Goal: Check status

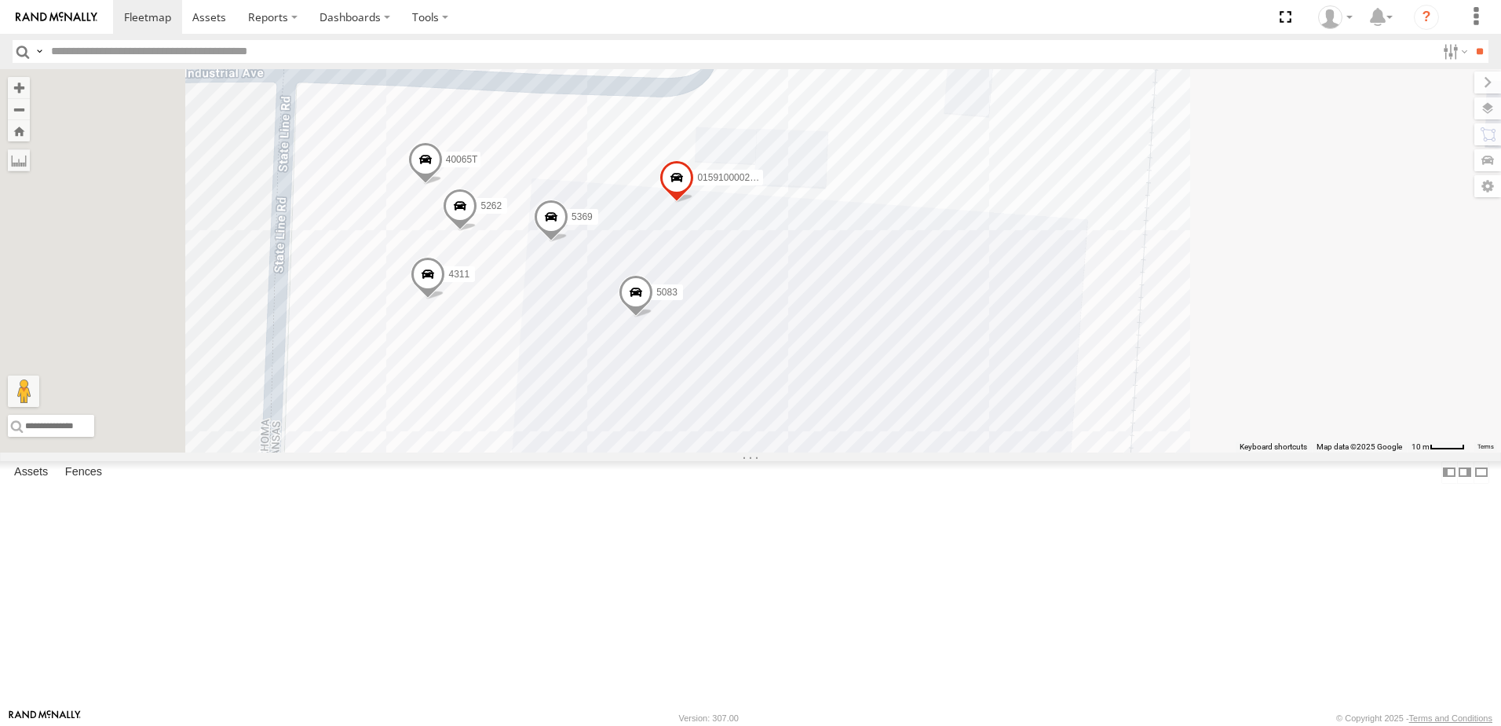
drag, startPoint x: 975, startPoint y: 411, endPoint x: 1123, endPoint y: 332, distance: 167.2
click at [1126, 330] on div "5216 40028T 5406 40022T 37128T 87121T T1812 5417 T3205 5411 37148T 4526 47117T …" at bounding box center [750, 260] width 1501 height 383
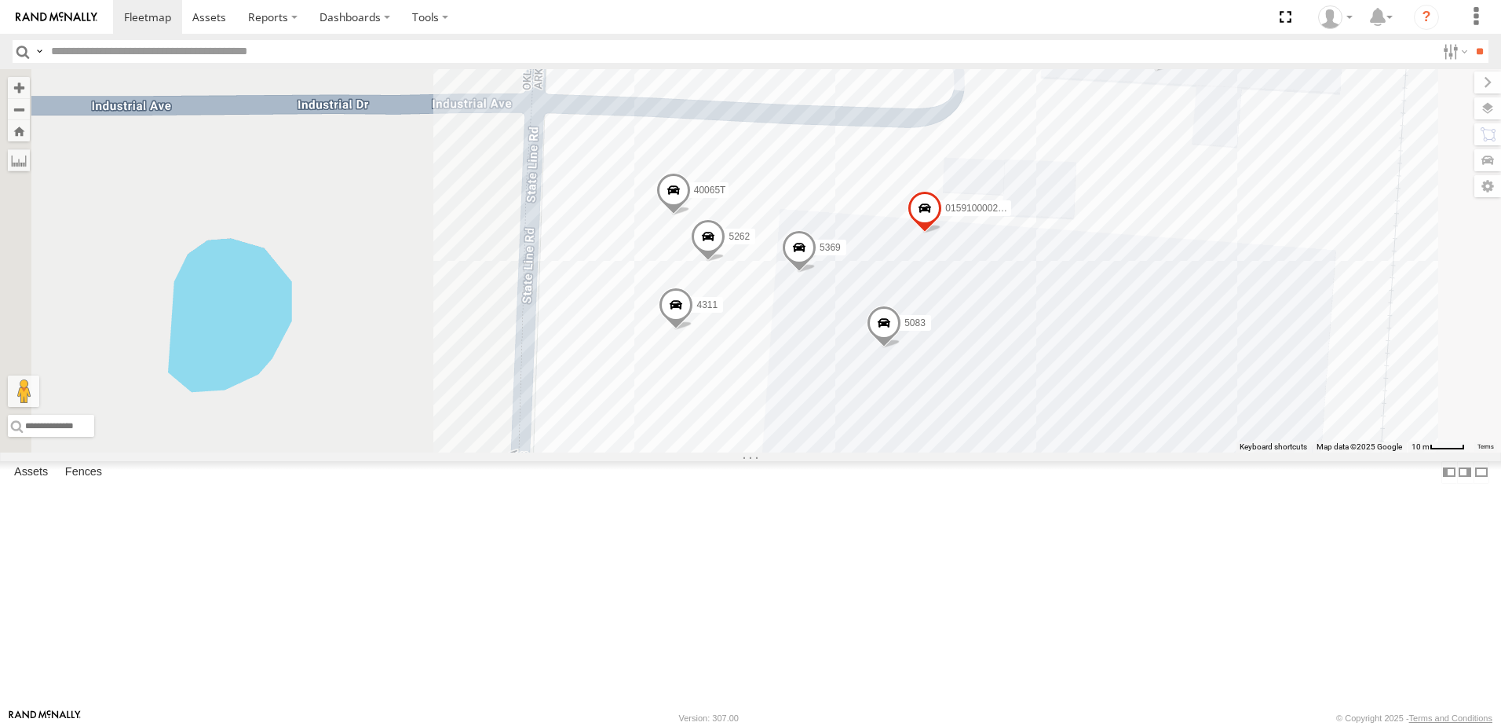
drag, startPoint x: 821, startPoint y: 451, endPoint x: 902, endPoint y: 556, distance: 133.2
click at [903, 452] on div "5216 40028T 5406 40022T 37128T 87121T T1812 5417 T3205 5411 37148T 4526 47117T …" at bounding box center [750, 260] width 1501 height 383
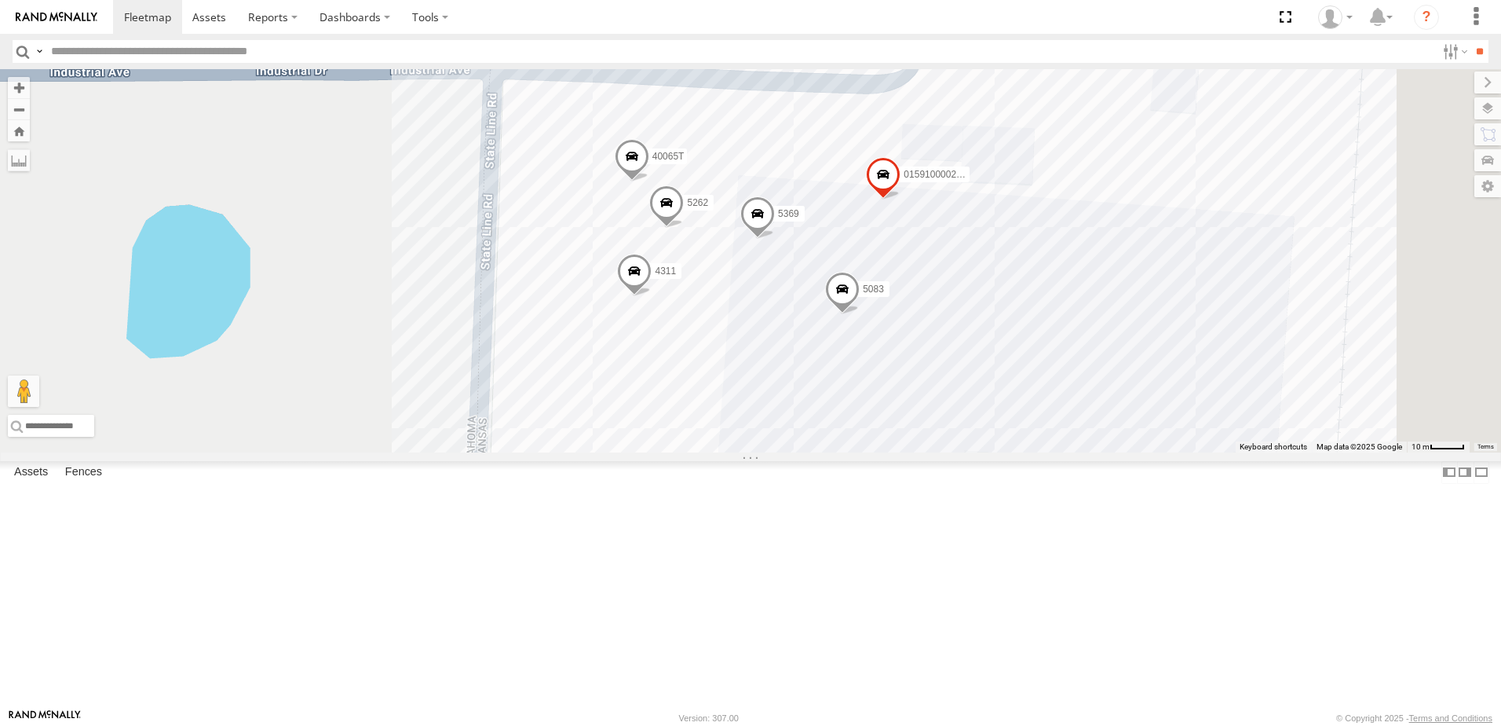
click at [770, 452] on div "5216 40028T 5406 40022T 37128T 87121T T1812 5417 T3205 5411 37148T 4526 47117T …" at bounding box center [750, 260] width 1501 height 383
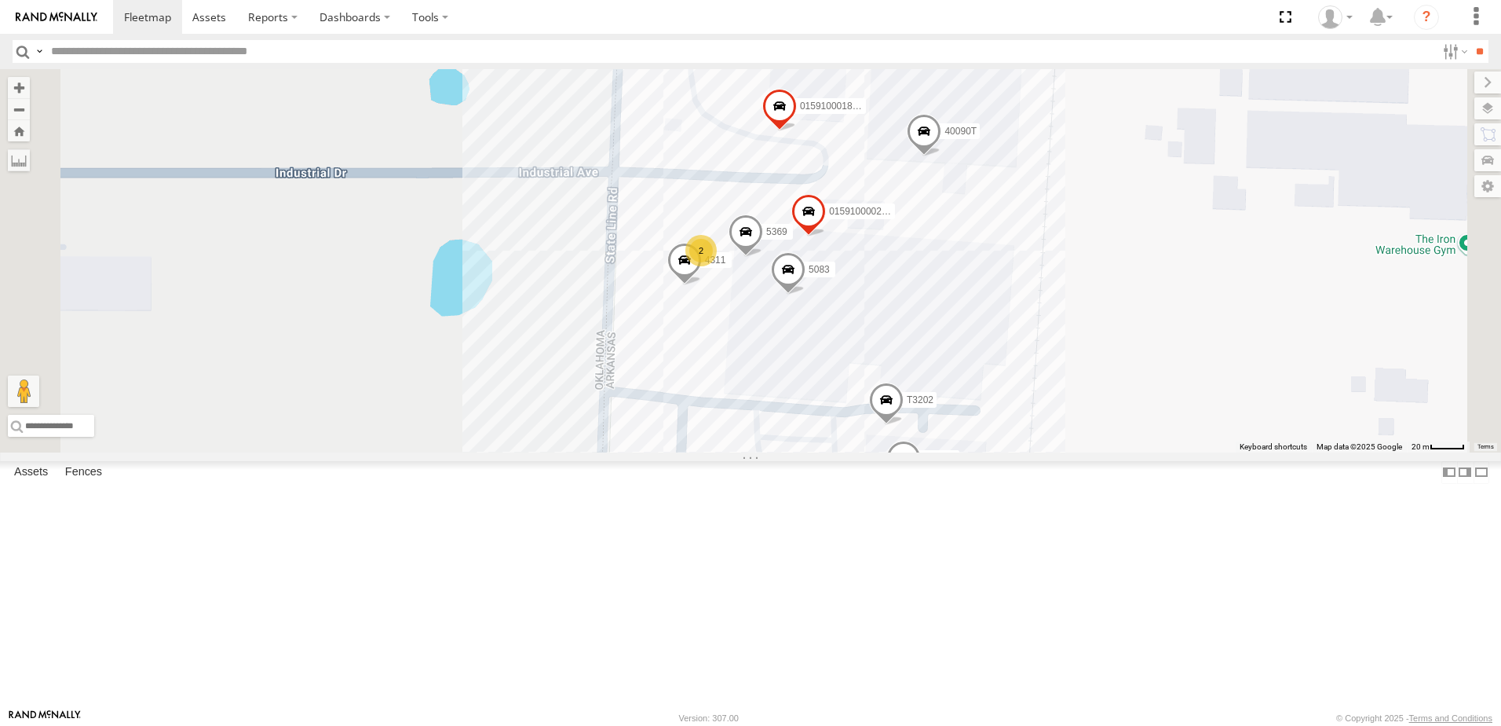
drag, startPoint x: 746, startPoint y: 538, endPoint x: 757, endPoint y: 353, distance: 184.9
click at [756, 359] on div "5216 40028T 5406 40022T 37128T 87121T T1812 5417 T3205 5411 37148T 4526 47117T …" at bounding box center [750, 260] width 1501 height 383
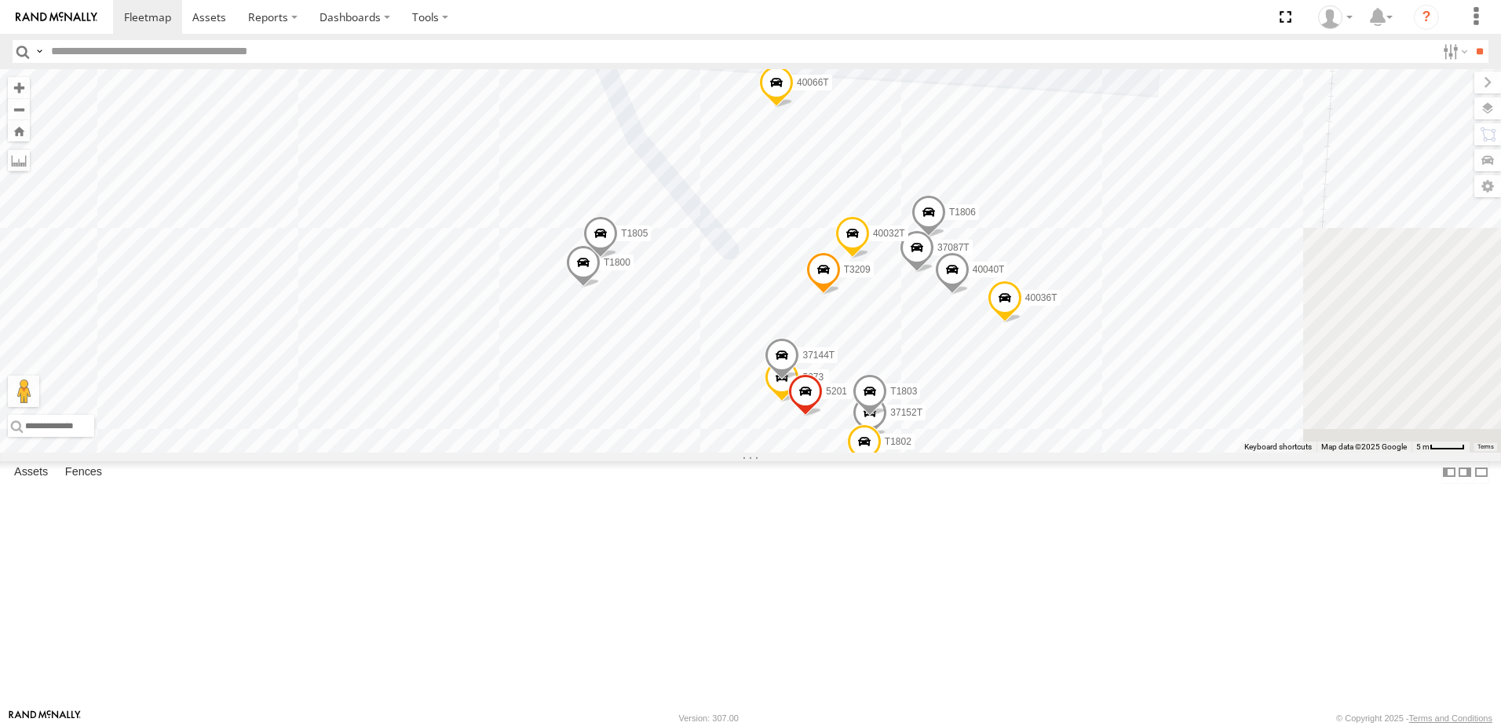
drag, startPoint x: 1070, startPoint y: 504, endPoint x: 872, endPoint y: 477, distance: 199.7
click at [872, 452] on div "5216 40028T 5406 40022T 37128T 87121T T1812 5417 T3205 5411 37148T 4526 47117T …" at bounding box center [750, 260] width 1501 height 383
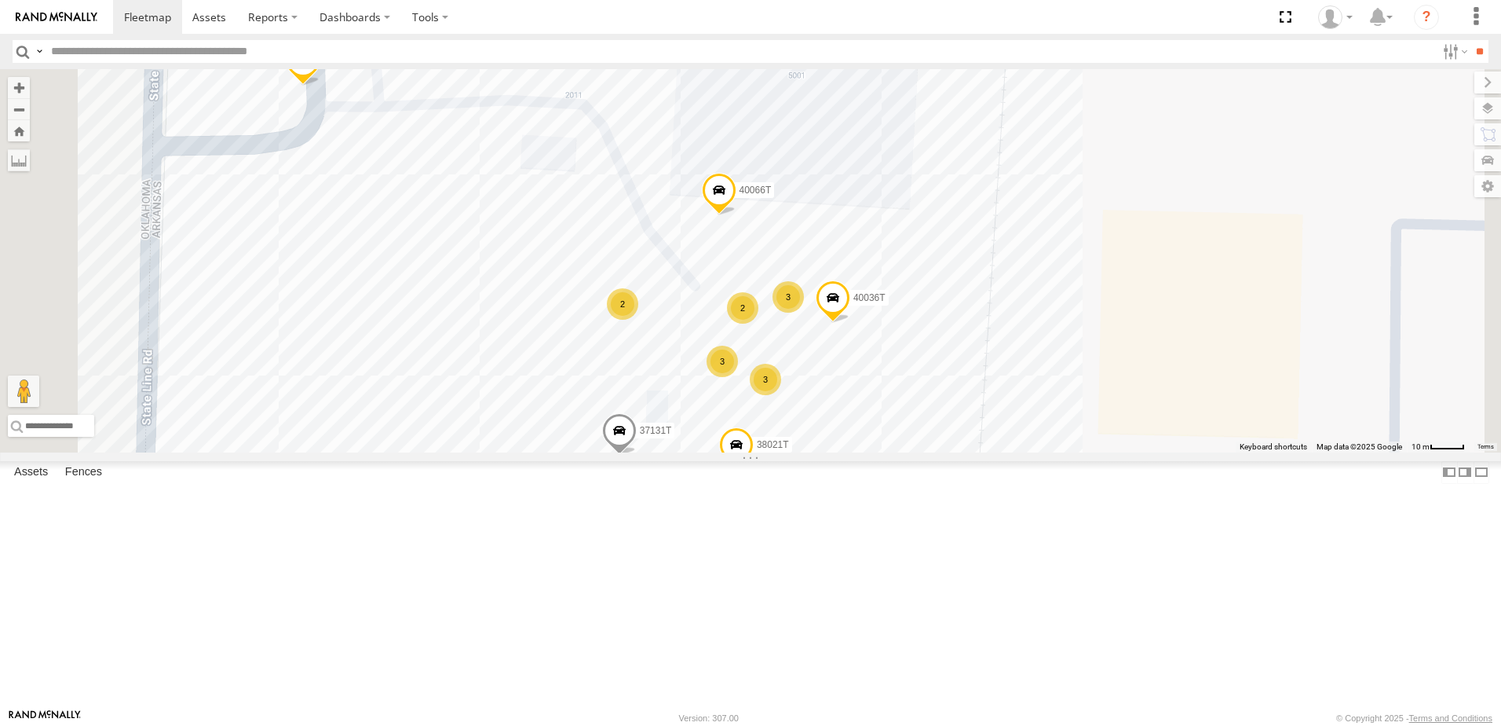
click at [664, 452] on div "5216 40028T 5406 40022T 37128T 87121T T1812 5417 T3205 5411 37148T 4526 47117T …" at bounding box center [750, 260] width 1501 height 383
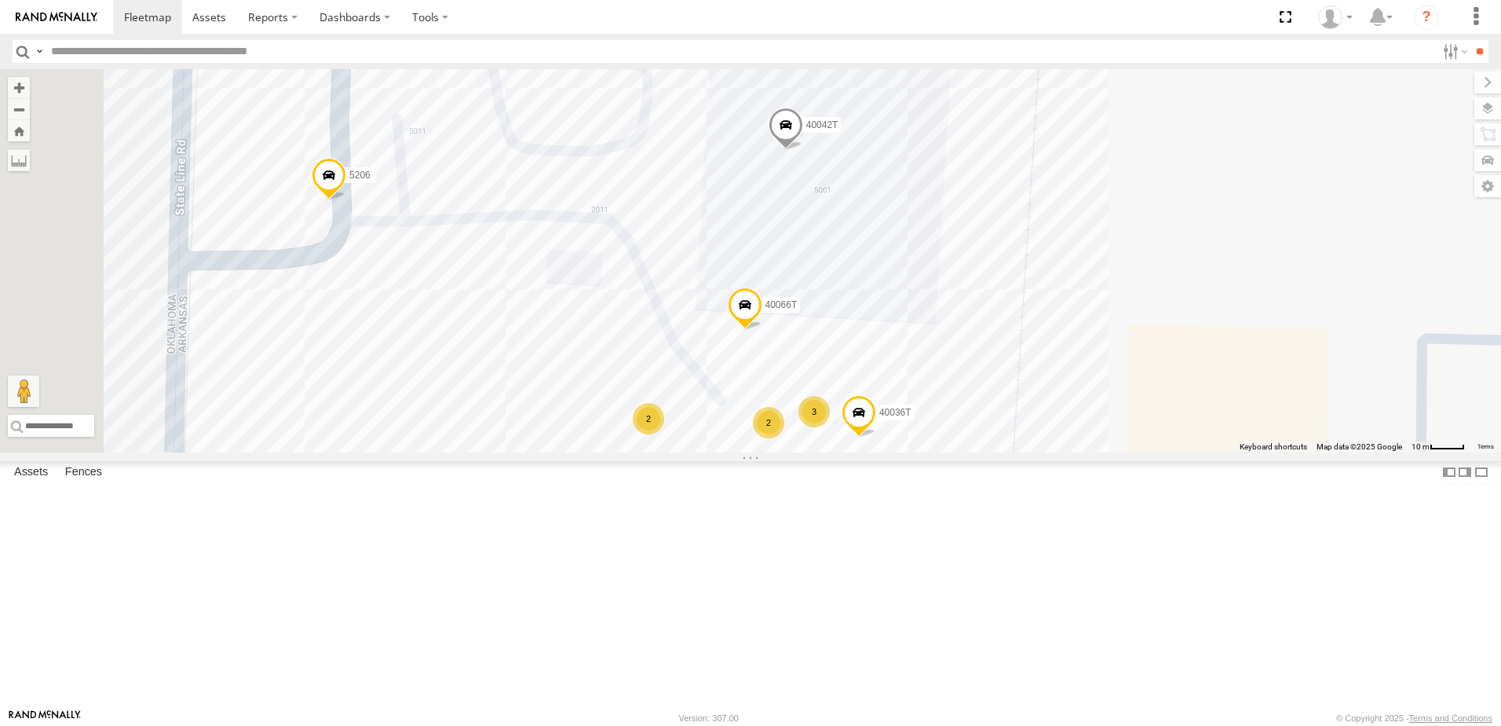
drag, startPoint x: 666, startPoint y: 506, endPoint x: 675, endPoint y: 526, distance: 22.5
click at [673, 452] on div "5216 40028T 5406 40022T 37128T 87121T T1812 5417 T3205 5411 37148T 4526 47117T …" at bounding box center [750, 260] width 1501 height 383
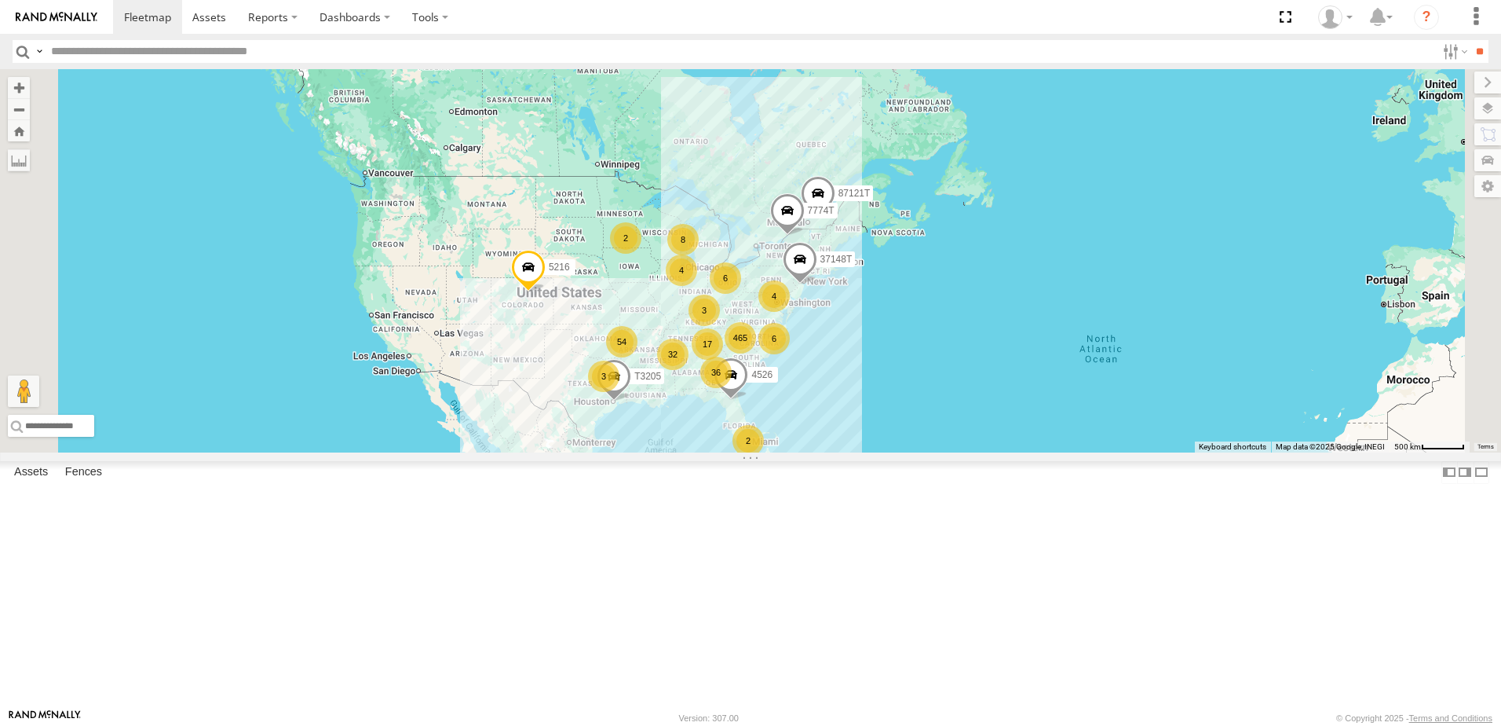
drag, startPoint x: 619, startPoint y: 473, endPoint x: 792, endPoint y: 488, distance: 174.3
click at [792, 452] on div "5216 87121T T3205 37148T 4526 7774T 465 54 36 32 8 6 17 2 6 2 4 3 3 4" at bounding box center [750, 260] width 1501 height 383
